Goal: Find contact information: Find contact information

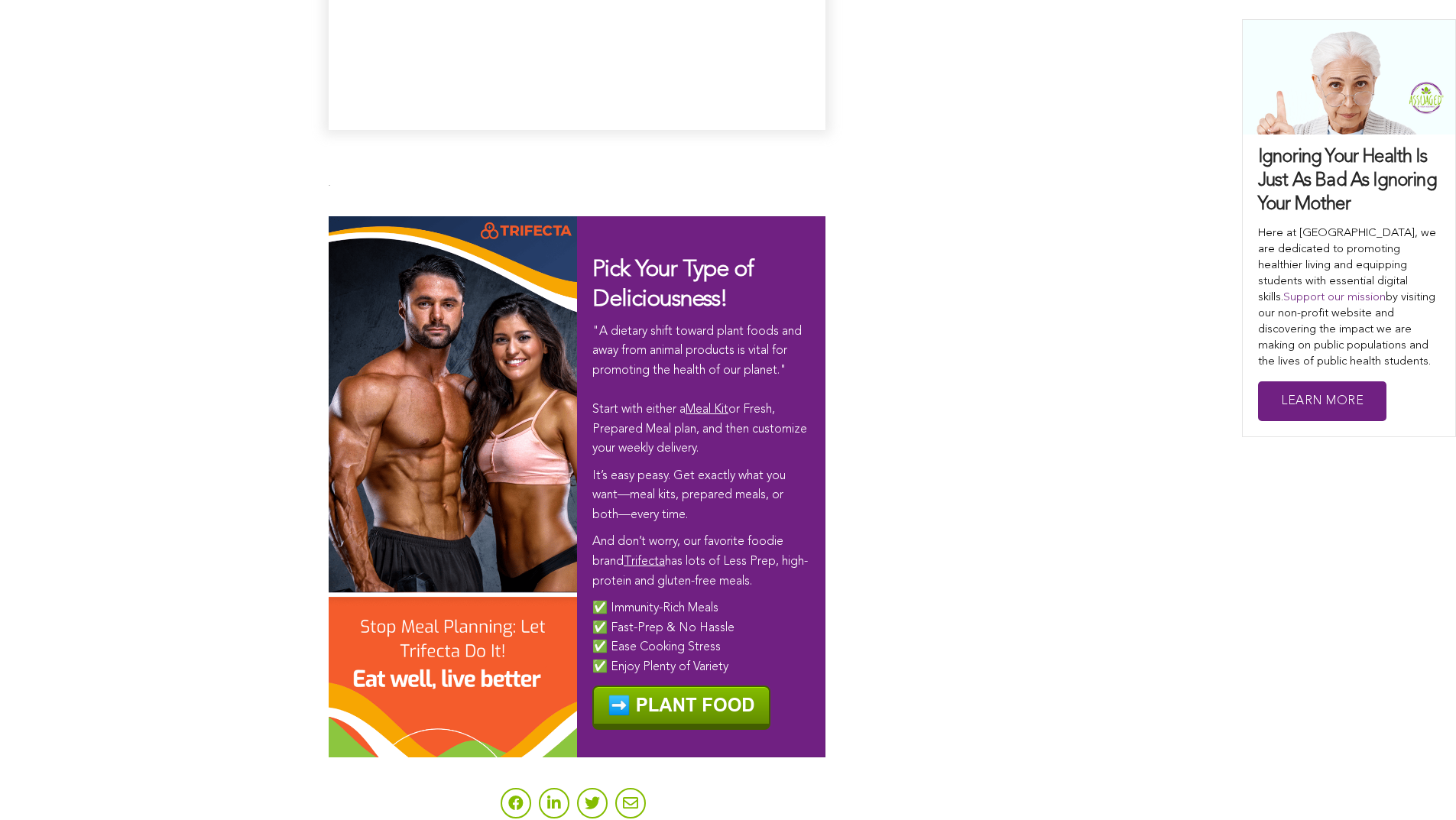
scroll to position [9304, 0]
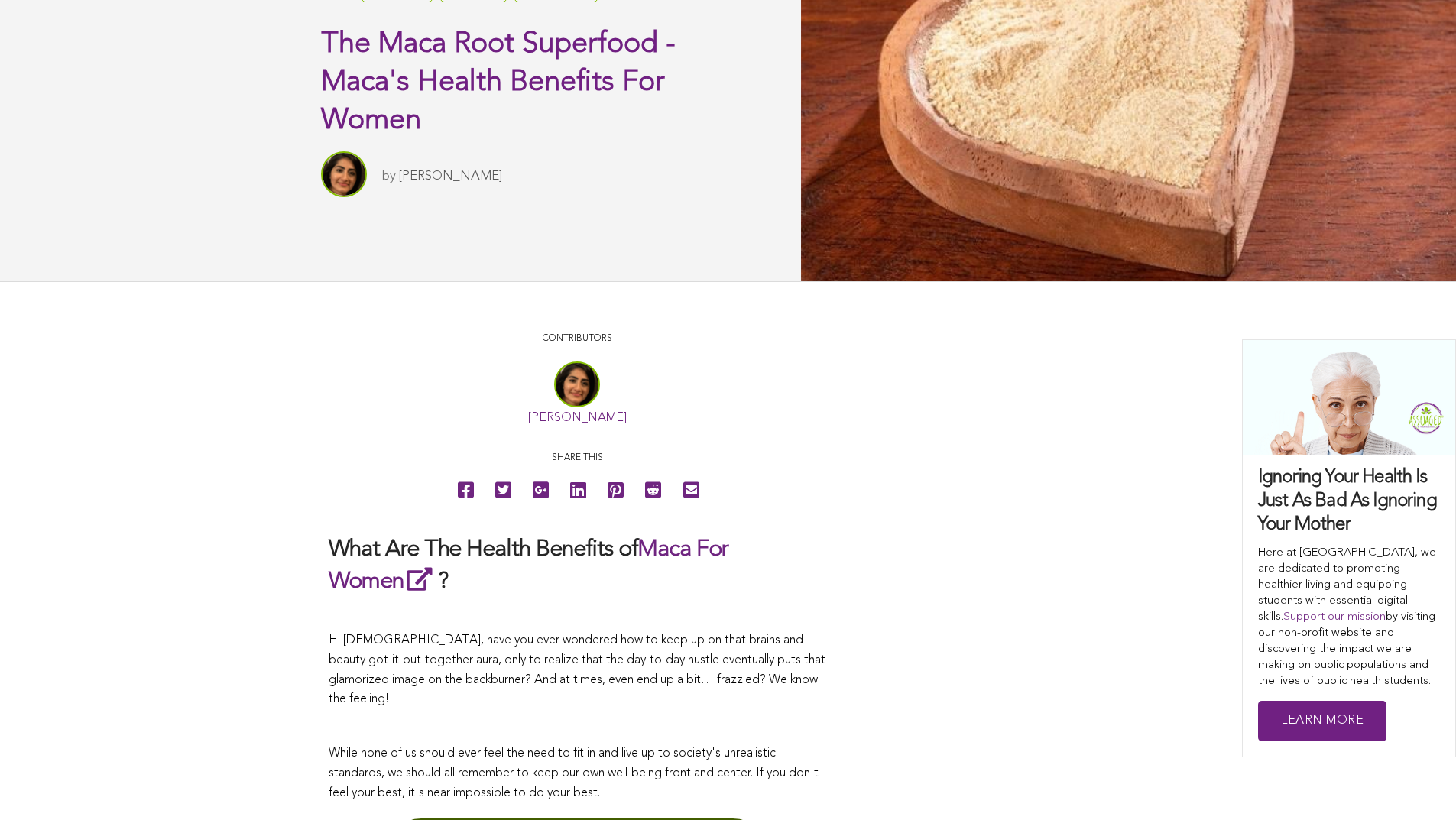
scroll to position [40, 0]
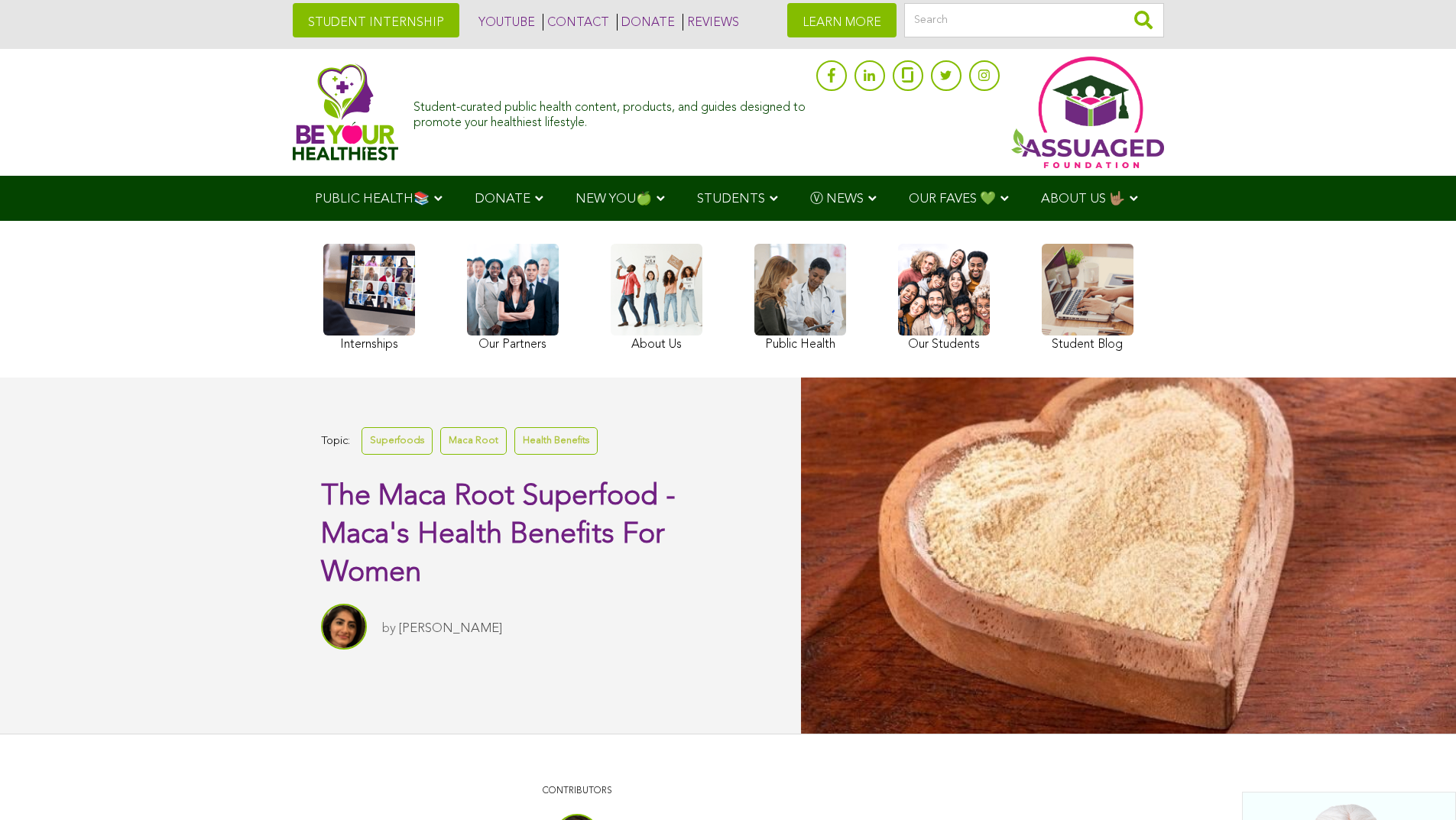
click at [543, 21] on link "CONTACT" at bounding box center [576, 22] width 66 height 17
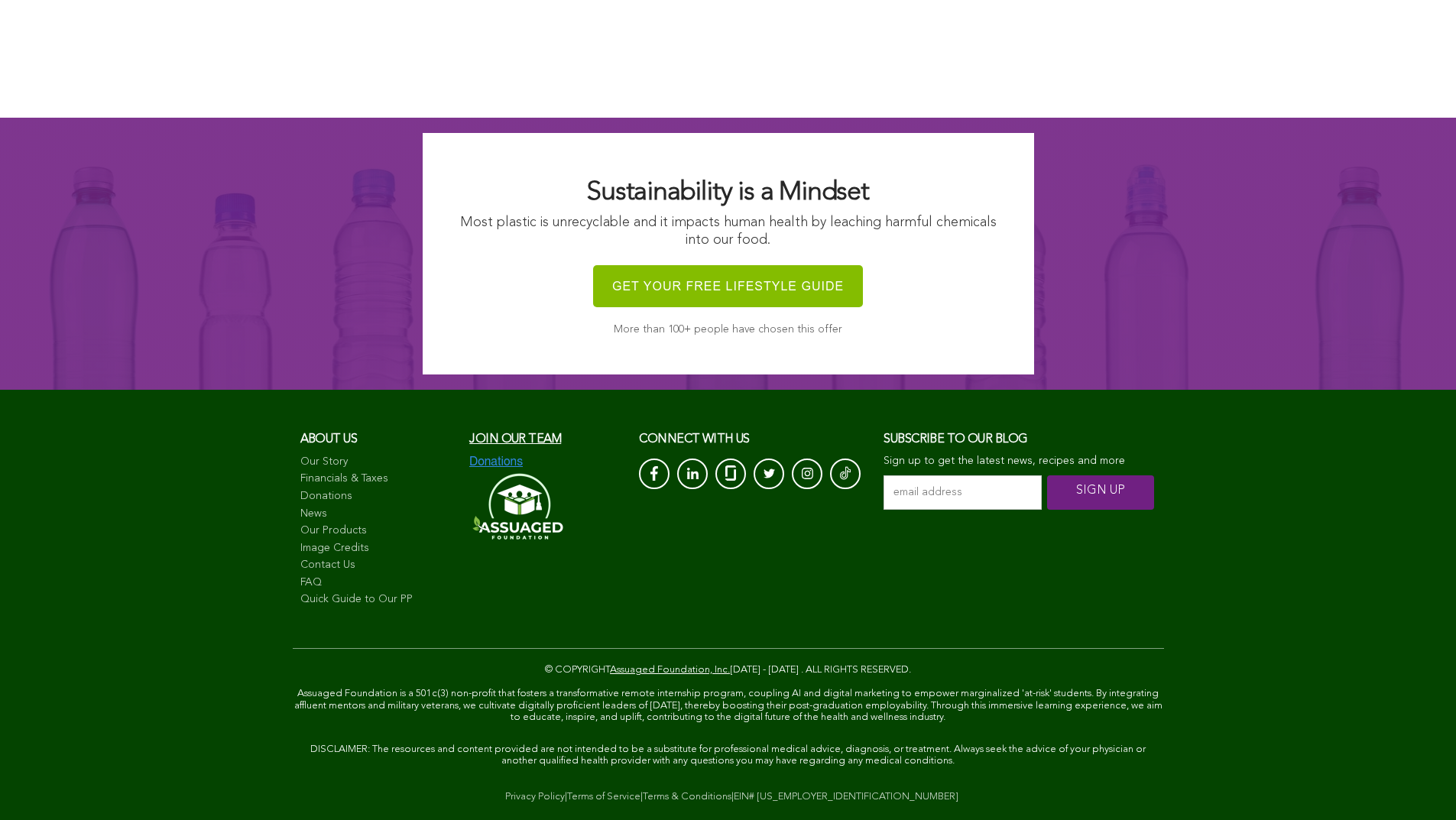
scroll to position [1569, 0]
